Goal: Information Seeking & Learning: Learn about a topic

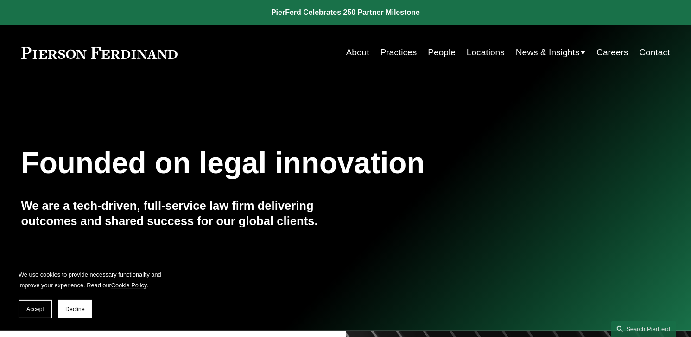
click at [347, 51] on link "About" at bounding box center [357, 53] width 23 height 18
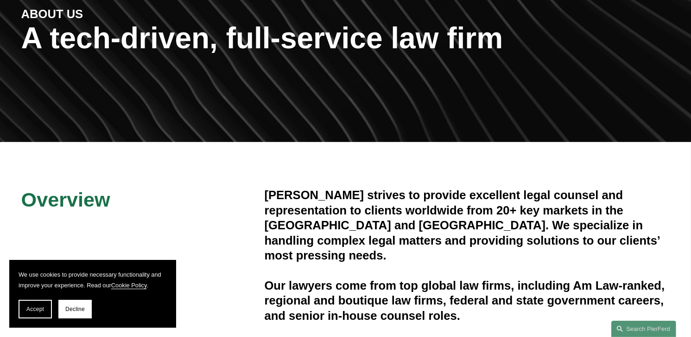
scroll to position [139, 0]
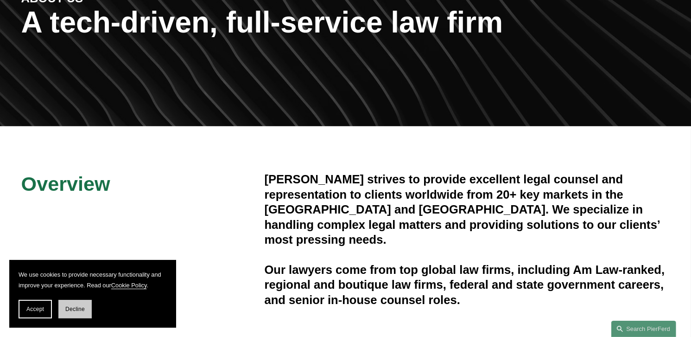
click at [76, 306] on button "Decline" at bounding box center [74, 309] width 33 height 19
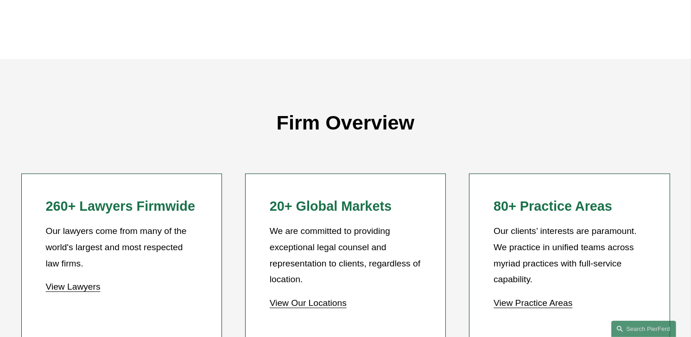
scroll to position [742, 0]
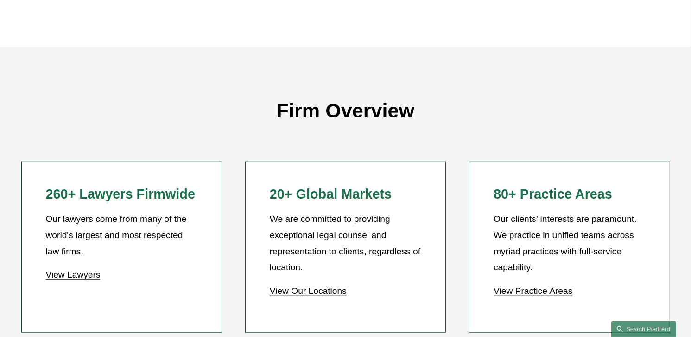
click at [535, 292] on link "View Practice Areas" at bounding box center [533, 291] width 79 height 10
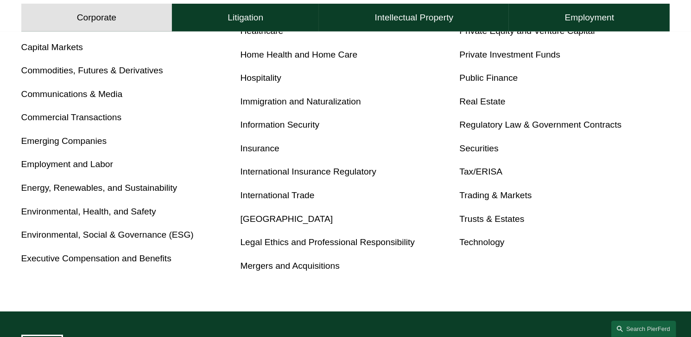
scroll to position [510, 0]
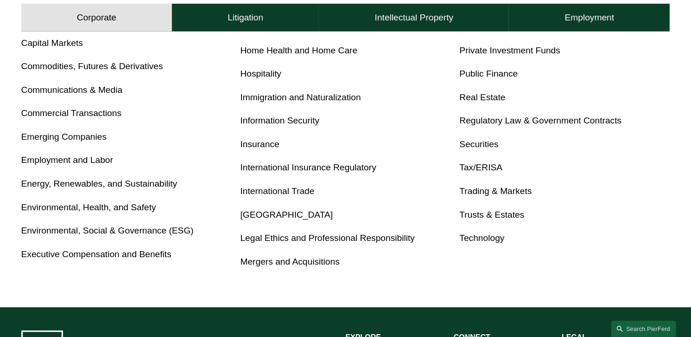
click at [86, 254] on link "Executive Compensation and Benefits" at bounding box center [96, 254] width 150 height 10
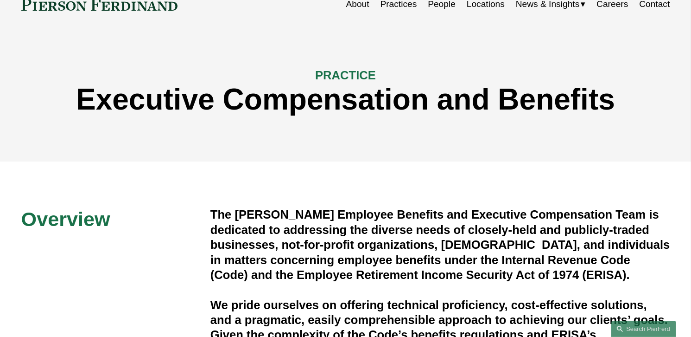
scroll to position [93, 0]
